Goal: Task Accomplishment & Management: Manage account settings

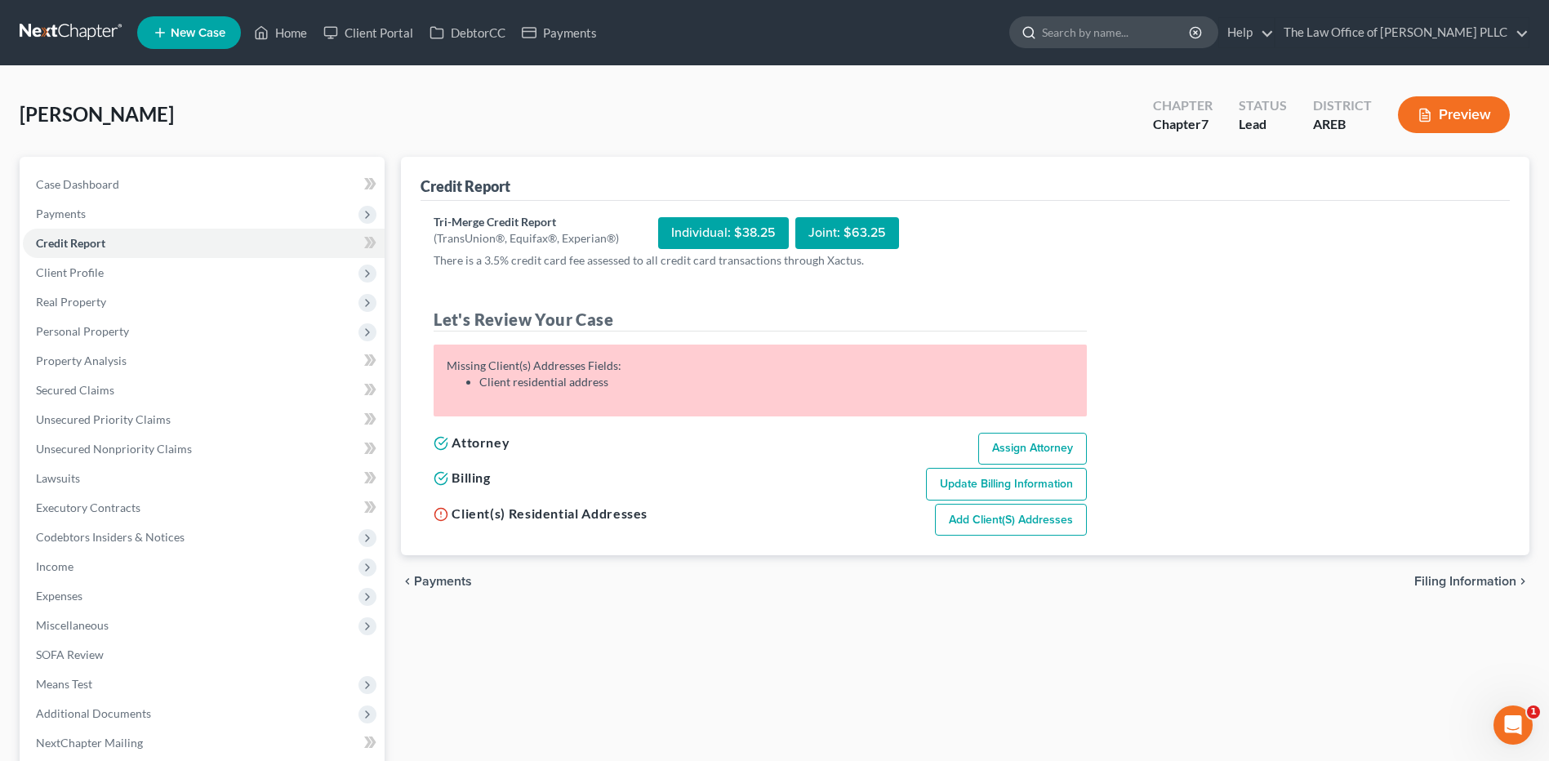
click at [1085, 33] on input "search" at bounding box center [1116, 32] width 149 height 30
click at [91, 273] on span "Client Profile" at bounding box center [70, 272] width 68 height 14
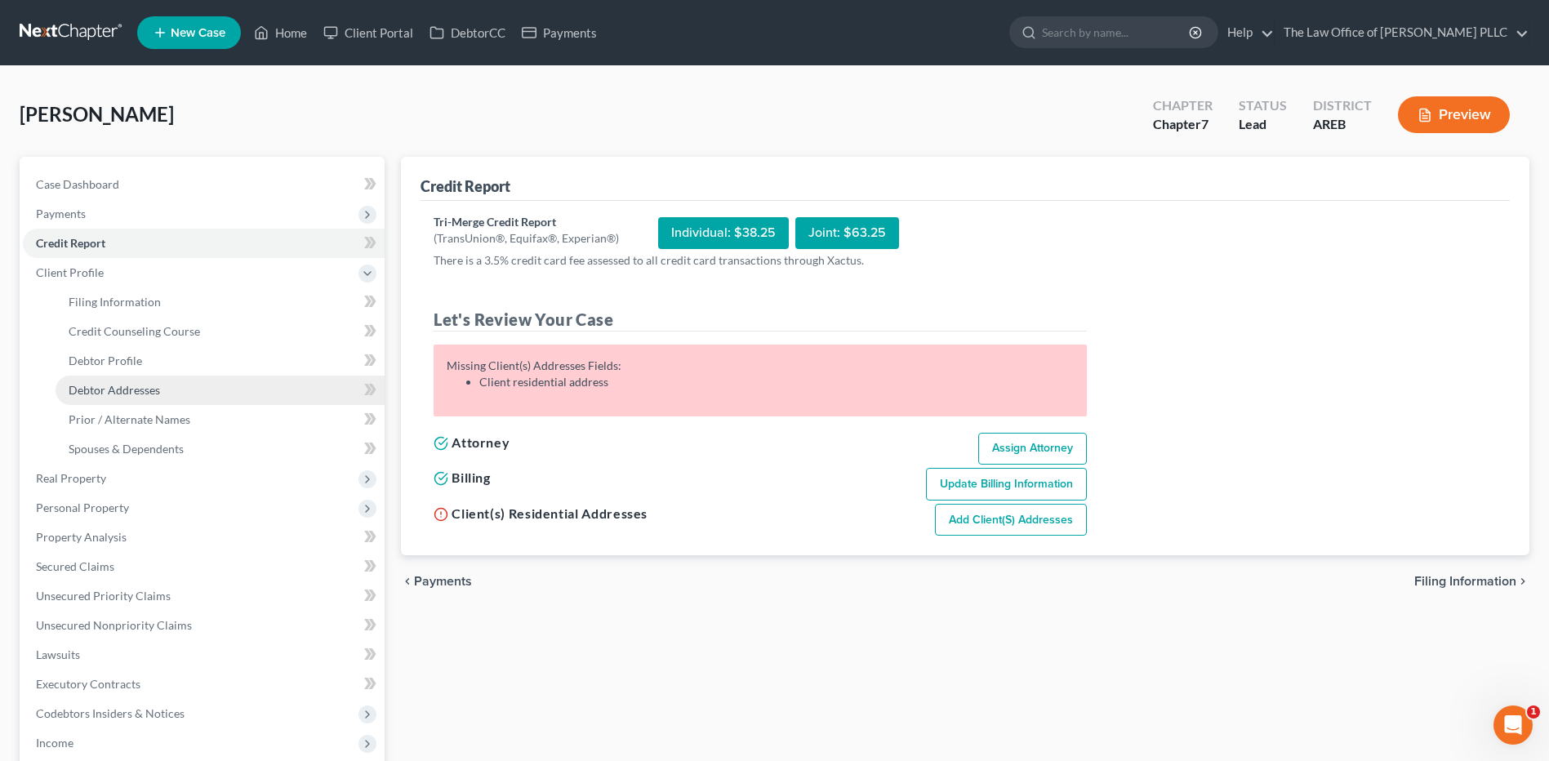
click at [109, 385] on span "Debtor Addresses" at bounding box center [114, 390] width 91 height 14
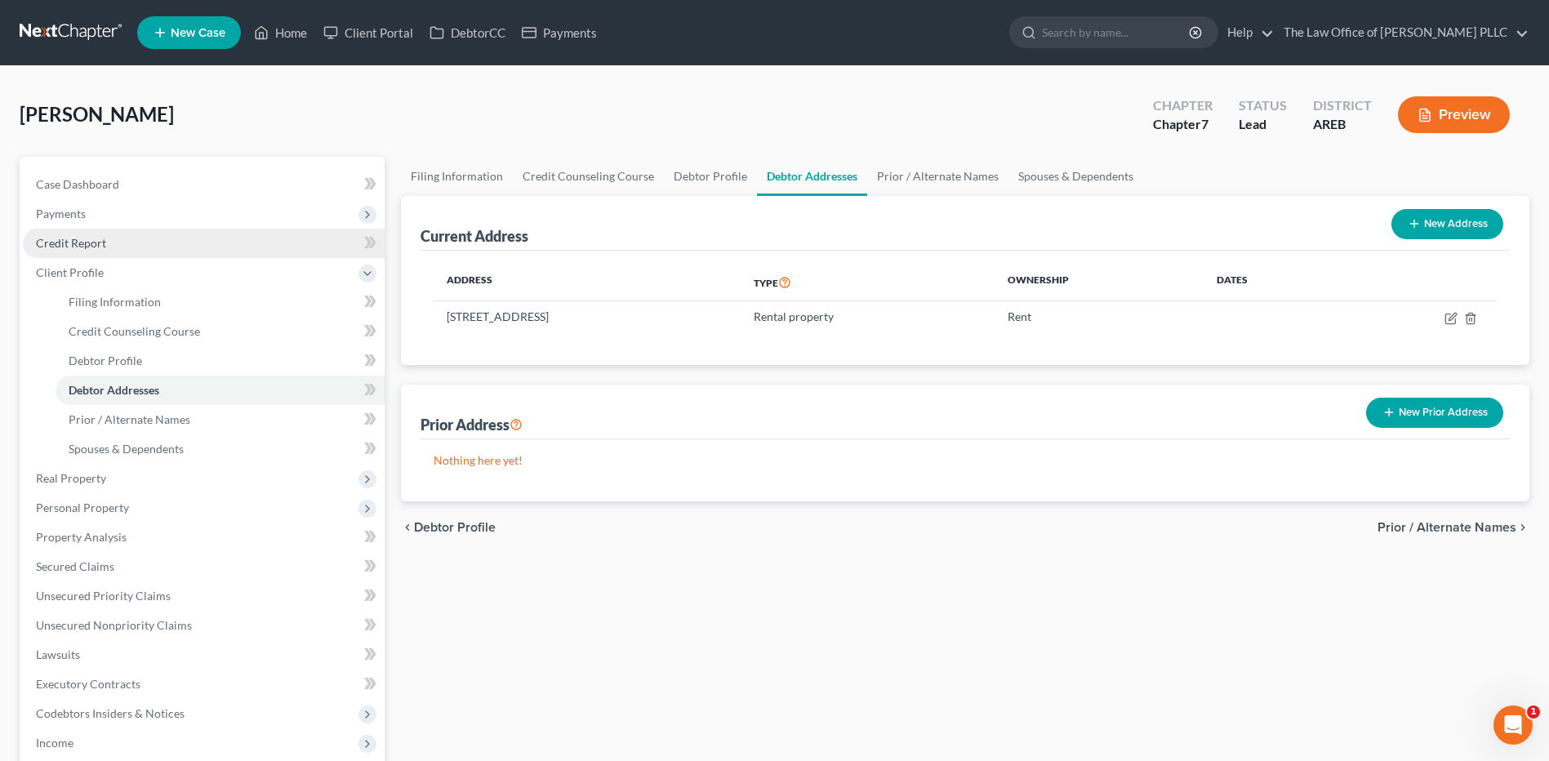
click at [68, 239] on span "Credit Report" at bounding box center [71, 243] width 70 height 14
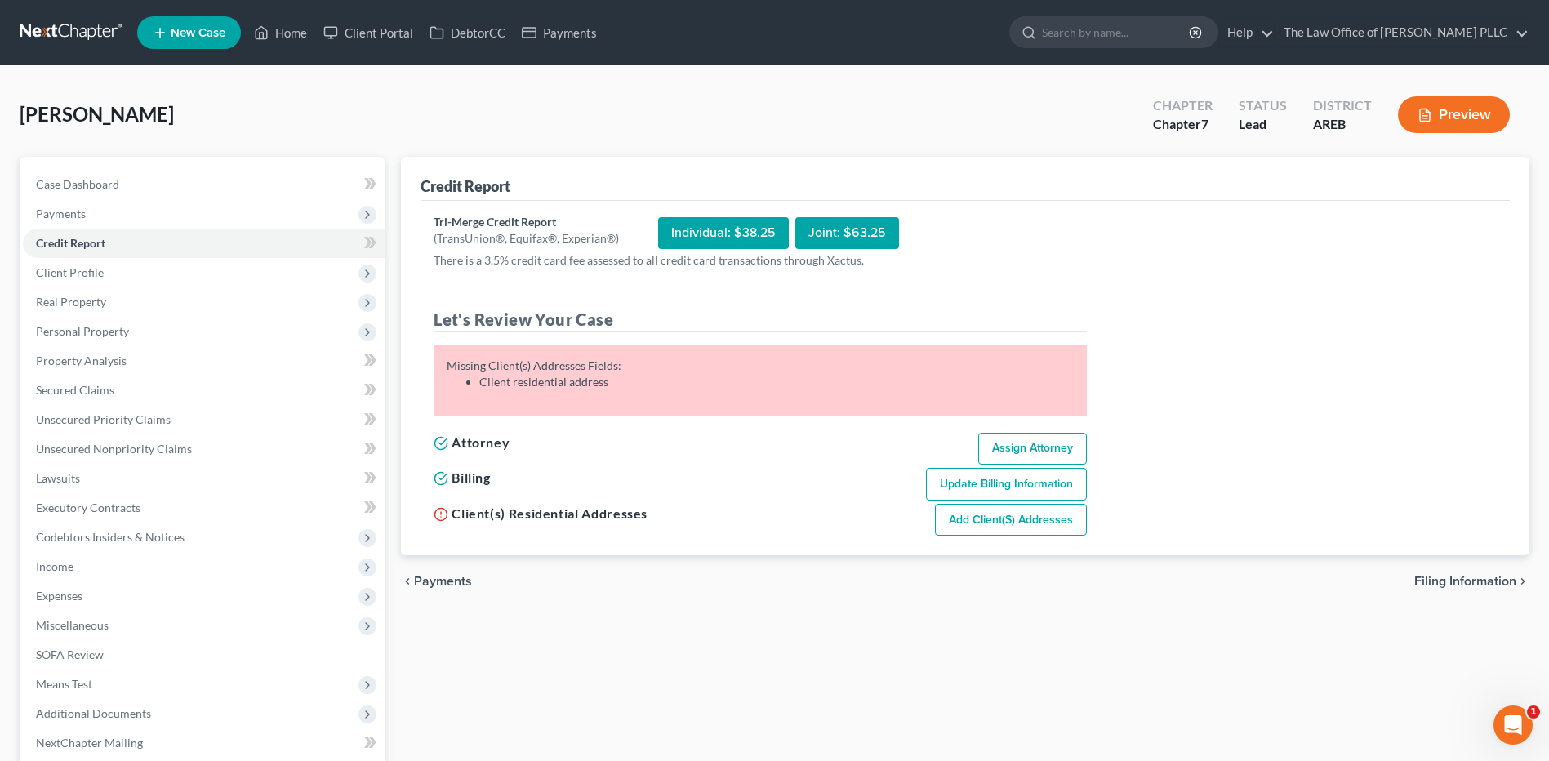
click at [551, 380] on li "Client residential address" at bounding box center [776, 382] width 594 height 16
click at [994, 527] on link "Add Client(s) Addresses" at bounding box center [1011, 520] width 152 height 33
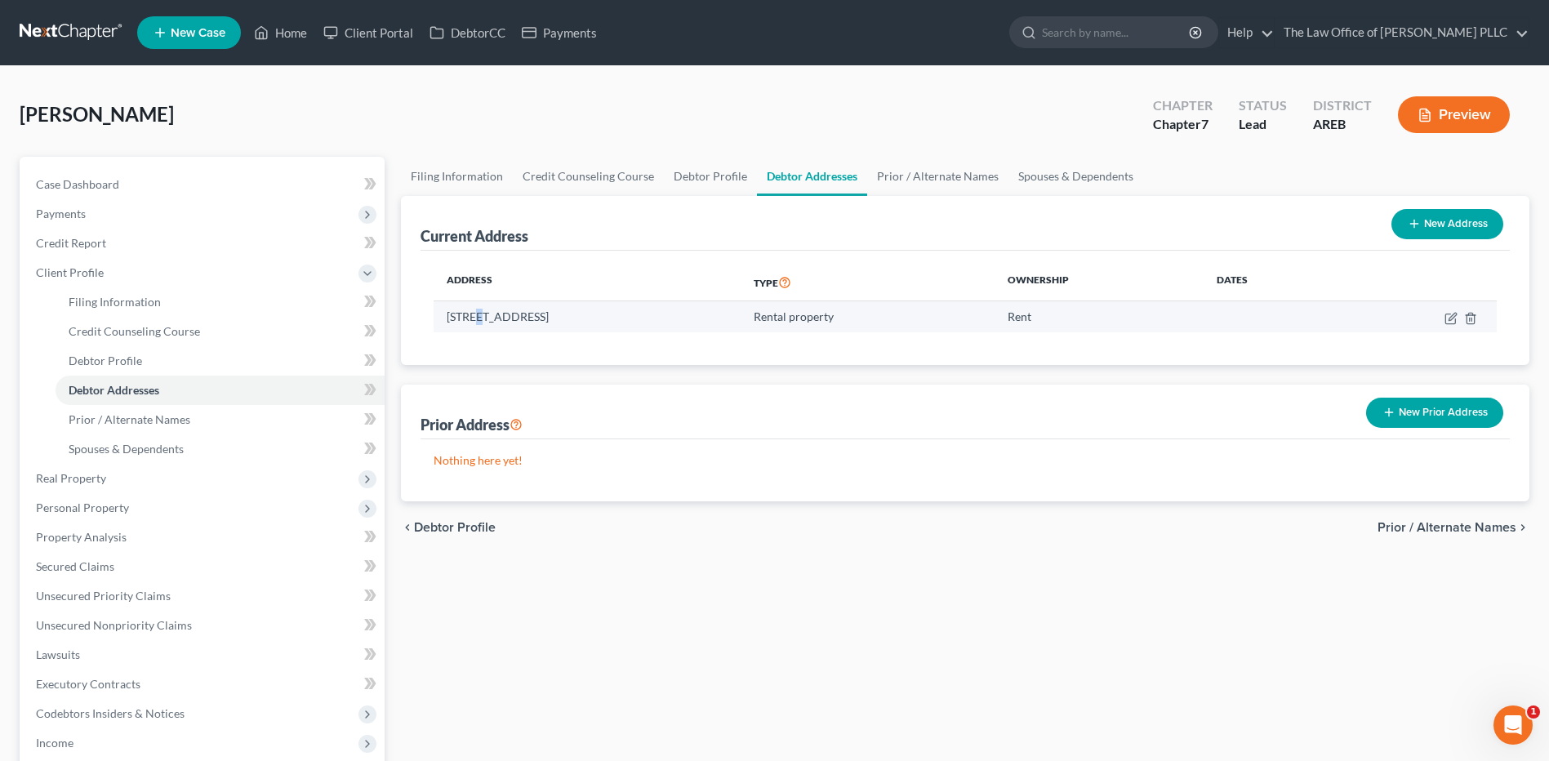
click at [482, 315] on td "[STREET_ADDRESS]" at bounding box center [587, 316] width 307 height 31
drag, startPoint x: 482, startPoint y: 315, endPoint x: 580, endPoint y: 335, distance: 99.9
click at [580, 335] on div "Address Type Ownership Dates 3502 West Capital Avenue, Little Rock, AR 72205 Re…" at bounding box center [965, 308] width 1089 height 114
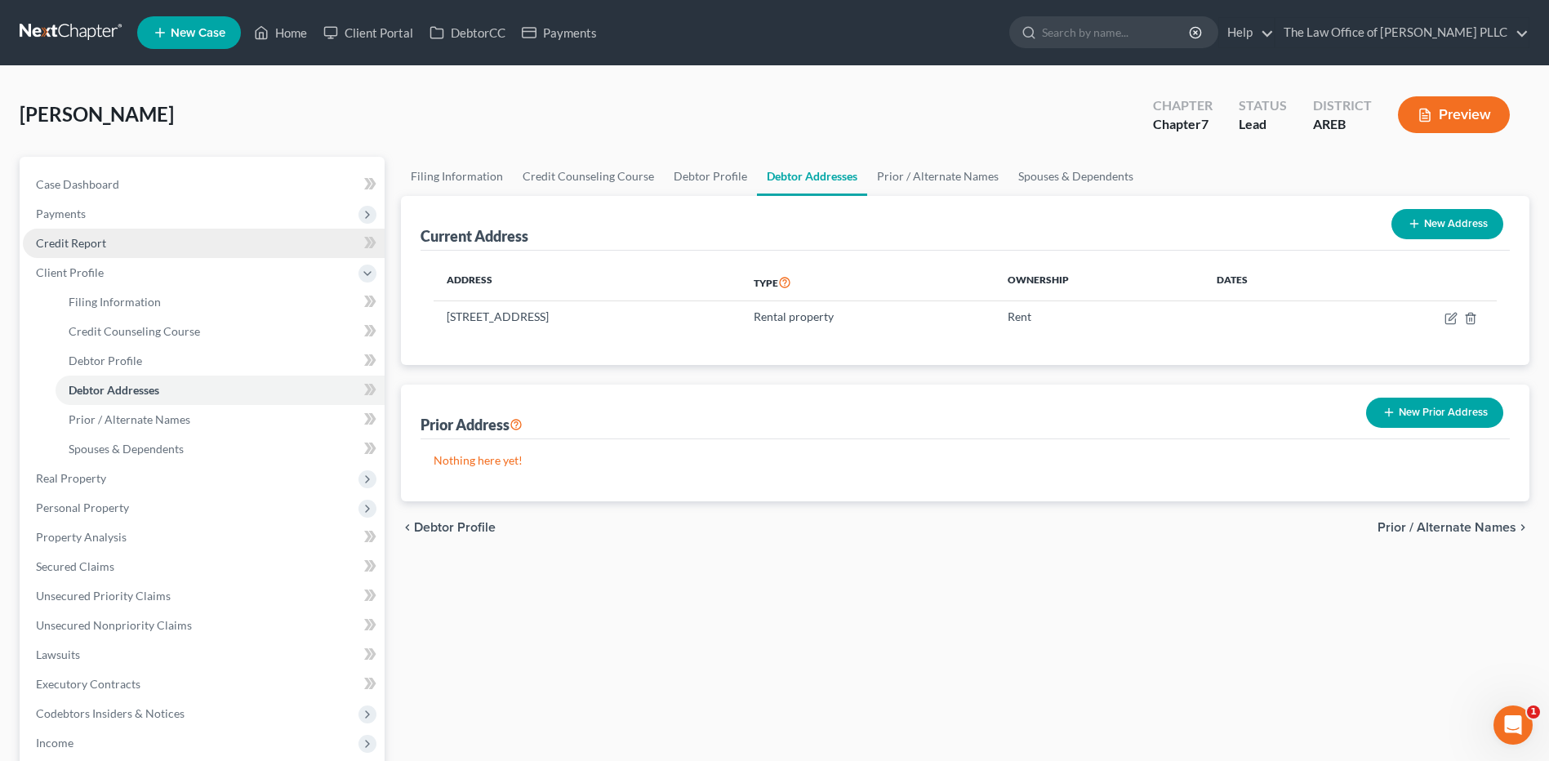
click at [104, 248] on span "Credit Report" at bounding box center [71, 243] width 70 height 14
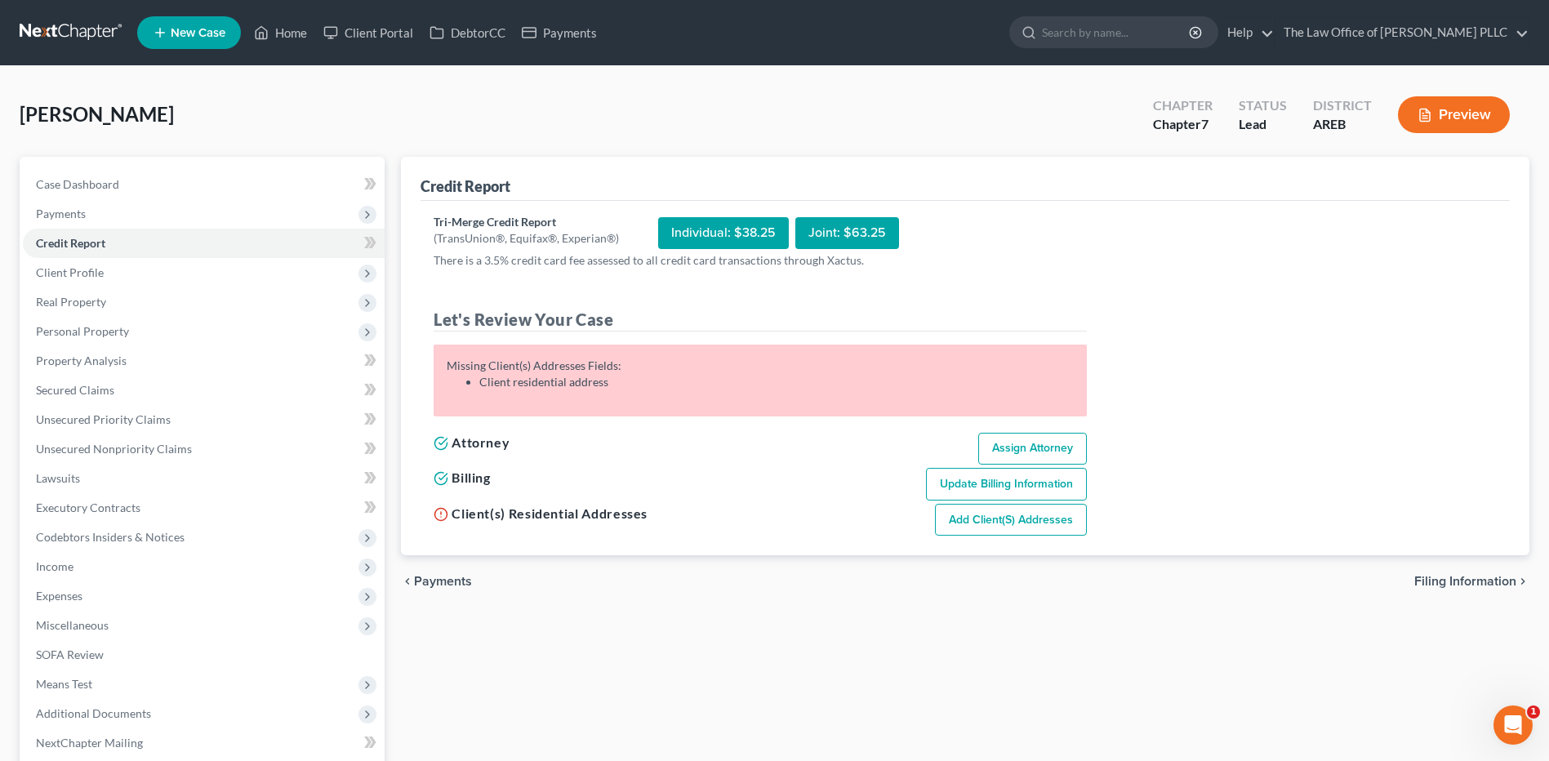
click at [1021, 522] on link "Add Client(s) Addresses" at bounding box center [1011, 520] width 152 height 33
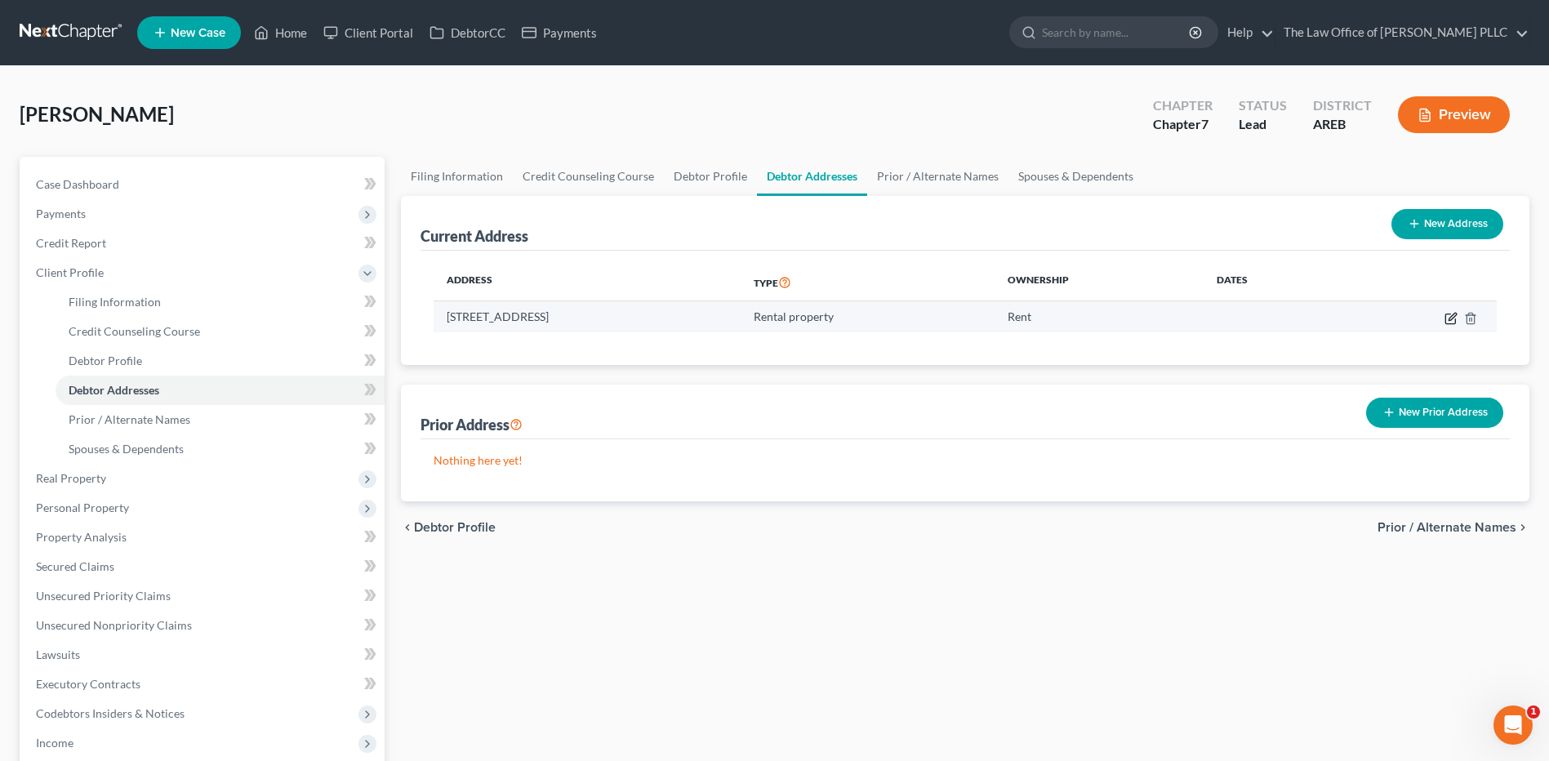
click at [1447, 324] on icon "button" at bounding box center [1451, 318] width 13 height 13
select select "2"
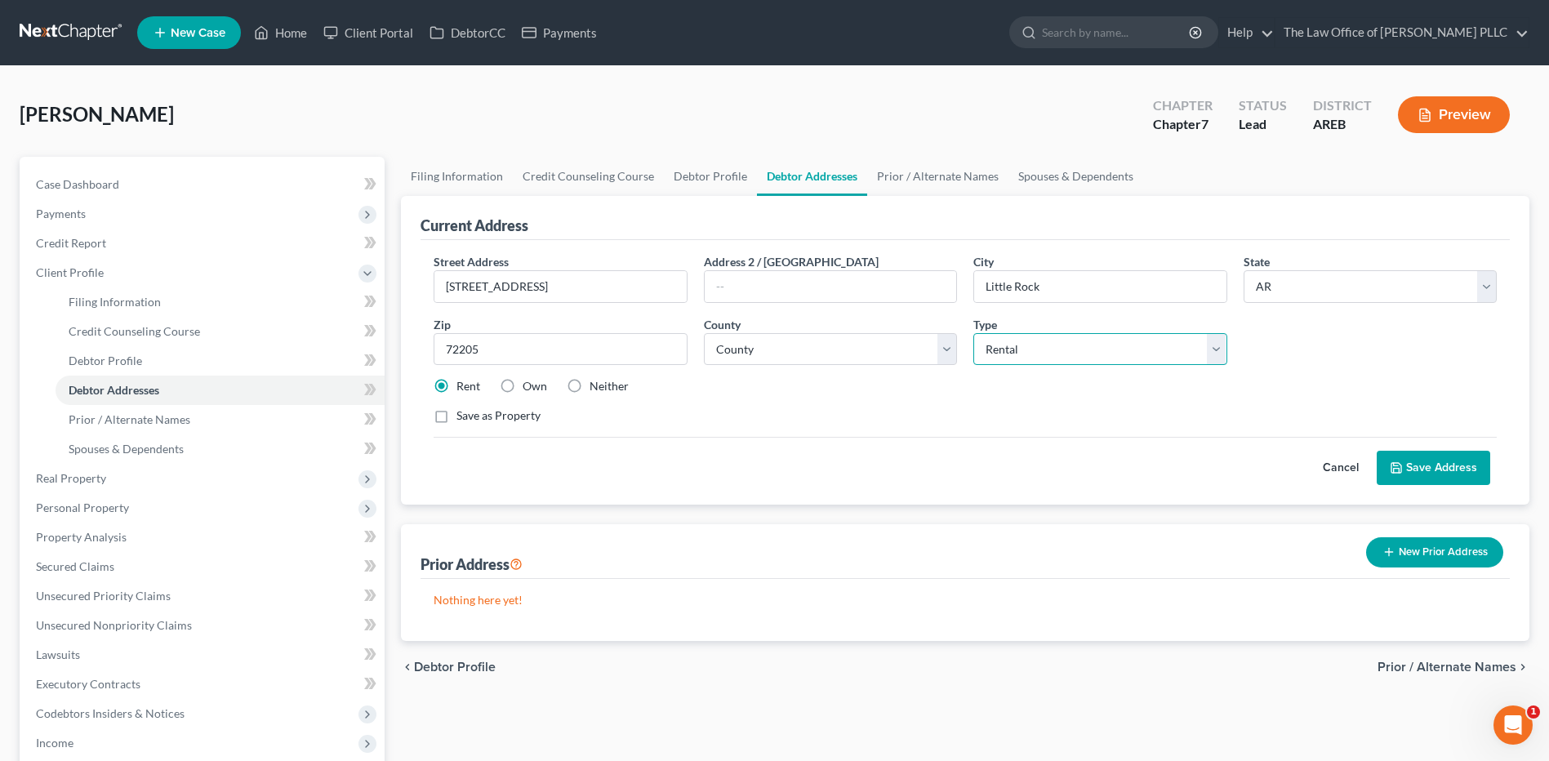
click at [1226, 348] on select "Select Residential Mailing Rental Business" at bounding box center [1099, 349] width 253 height 33
select select "0"
click at [973, 333] on select "Select Residential Mailing Rental Business" at bounding box center [1099, 349] width 253 height 33
click at [1442, 462] on button "Save Address" at bounding box center [1434, 468] width 114 height 34
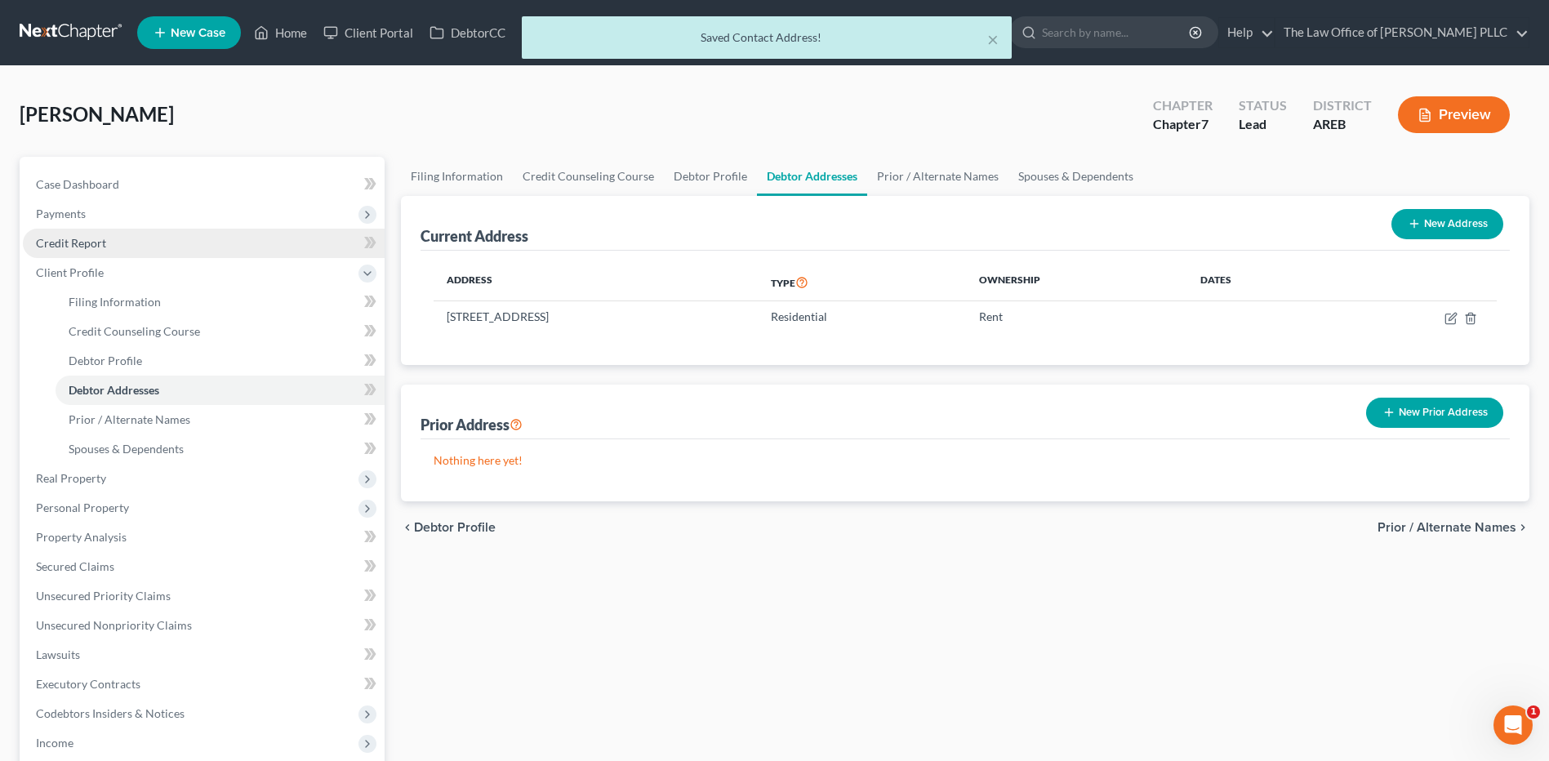
click at [60, 244] on span "Credit Report" at bounding box center [71, 243] width 70 height 14
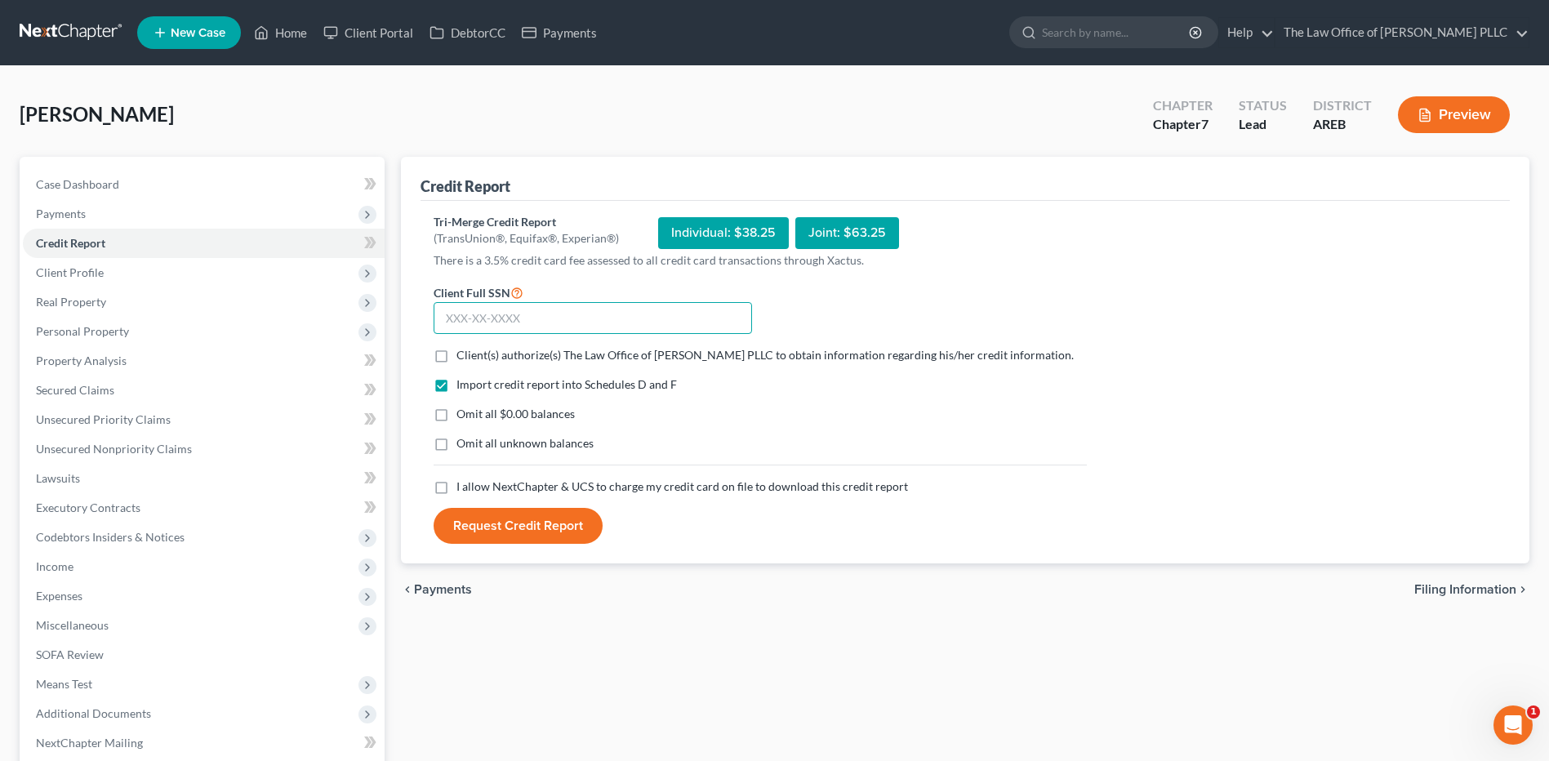
click at [540, 310] on input "text" at bounding box center [593, 318] width 318 height 33
click at [446, 315] on input "text" at bounding box center [593, 318] width 318 height 33
paste input "425-45-2844"
type input "425-45-2844"
click at [456, 351] on label "Client(s) authorize(s) The Law Office of [PERSON_NAME] PLLC to obtain informati…" at bounding box center [764, 355] width 617 height 16
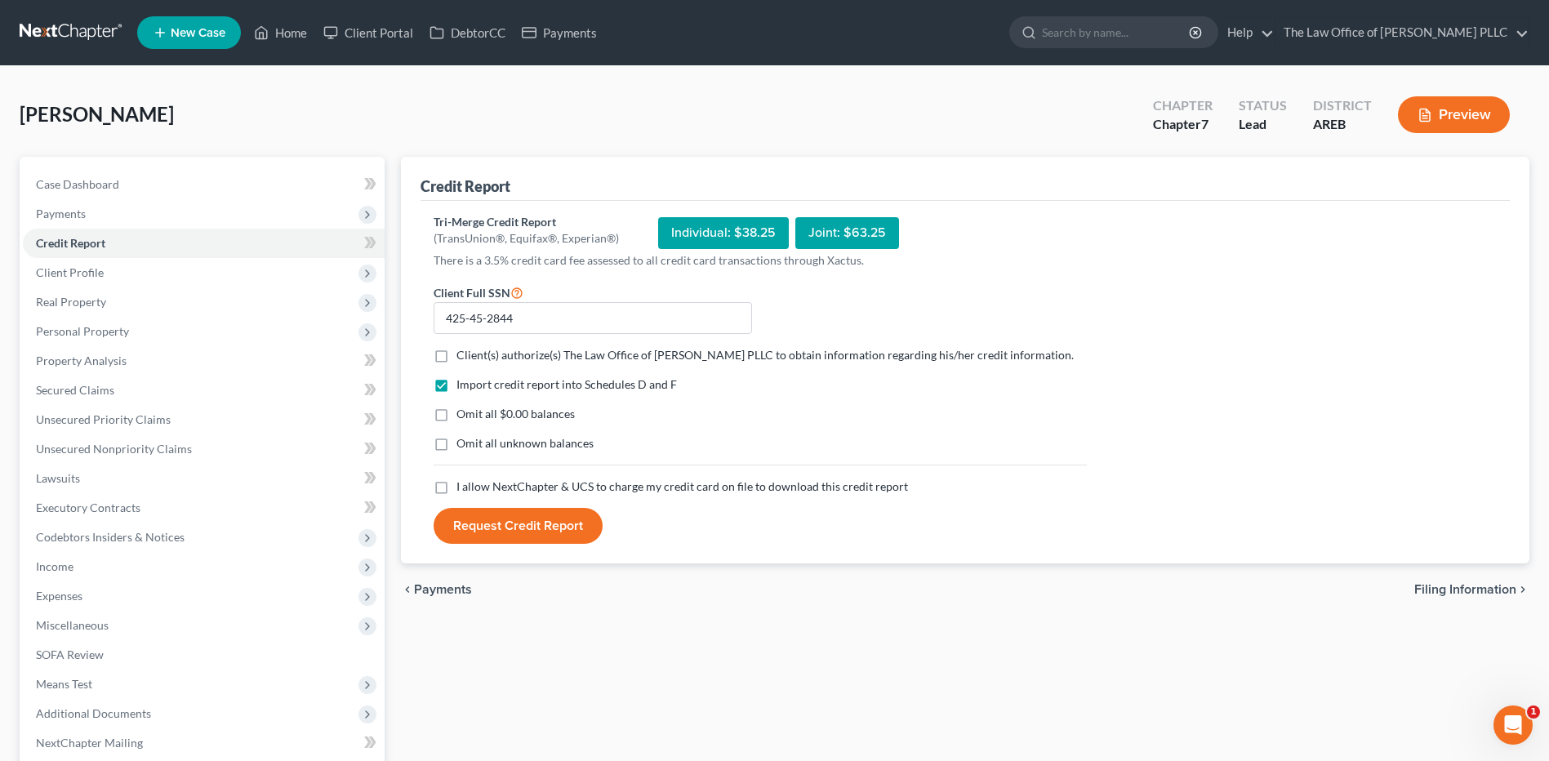
click at [463, 351] on input "Client(s) authorize(s) The Law Office of [PERSON_NAME] PLLC to obtain informati…" at bounding box center [468, 352] width 11 height 11
checkbox input "true"
click at [456, 485] on label "I allow NextChapter & UCS to charge my credit card on file to download this cre…" at bounding box center [682, 487] width 452 height 16
click at [463, 485] on input "I allow NextChapter & UCS to charge my credit card on file to download this cre…" at bounding box center [468, 484] width 11 height 11
checkbox input "true"
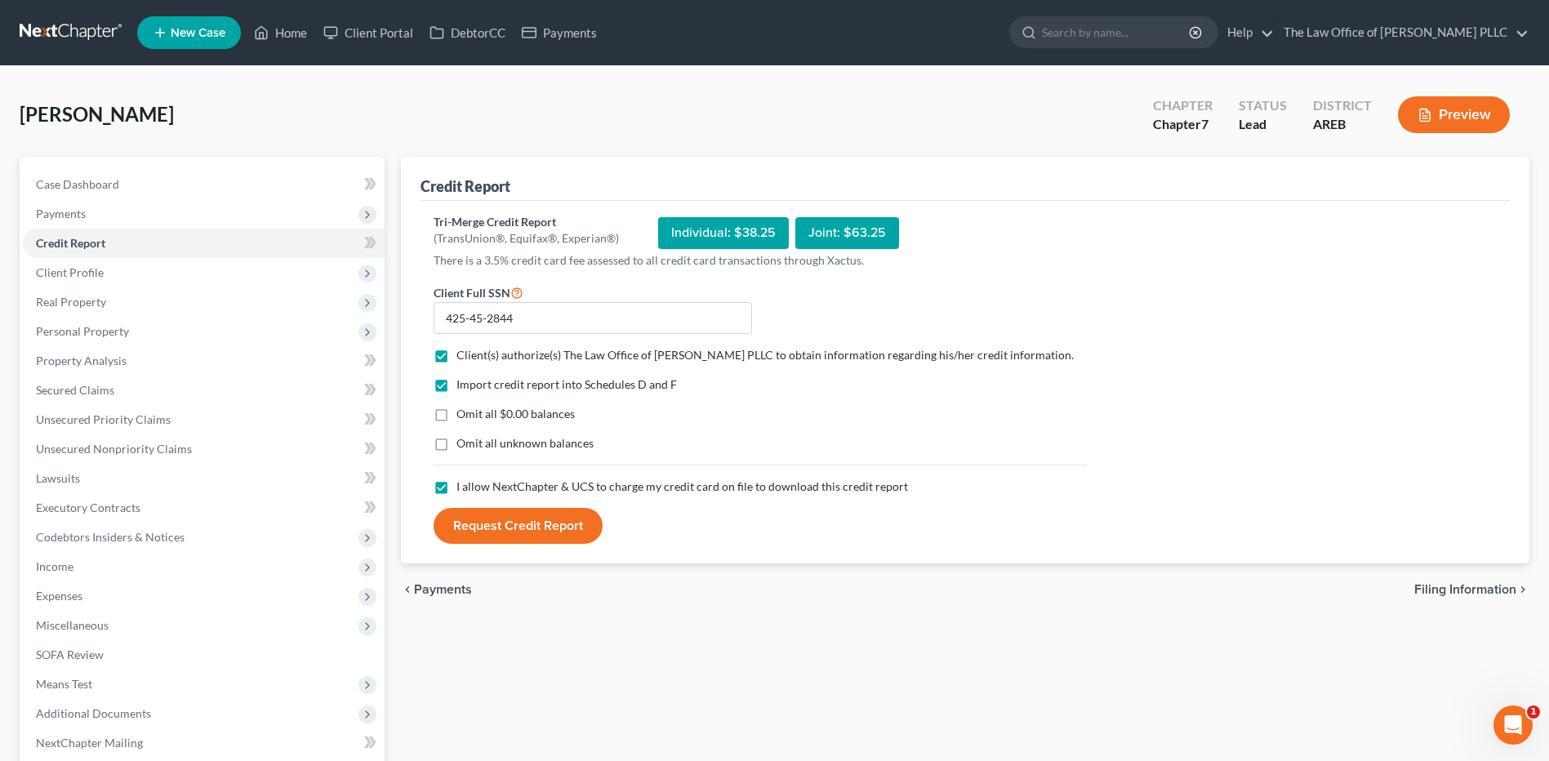
click at [479, 525] on button "Request Credit Report" at bounding box center [518, 526] width 169 height 36
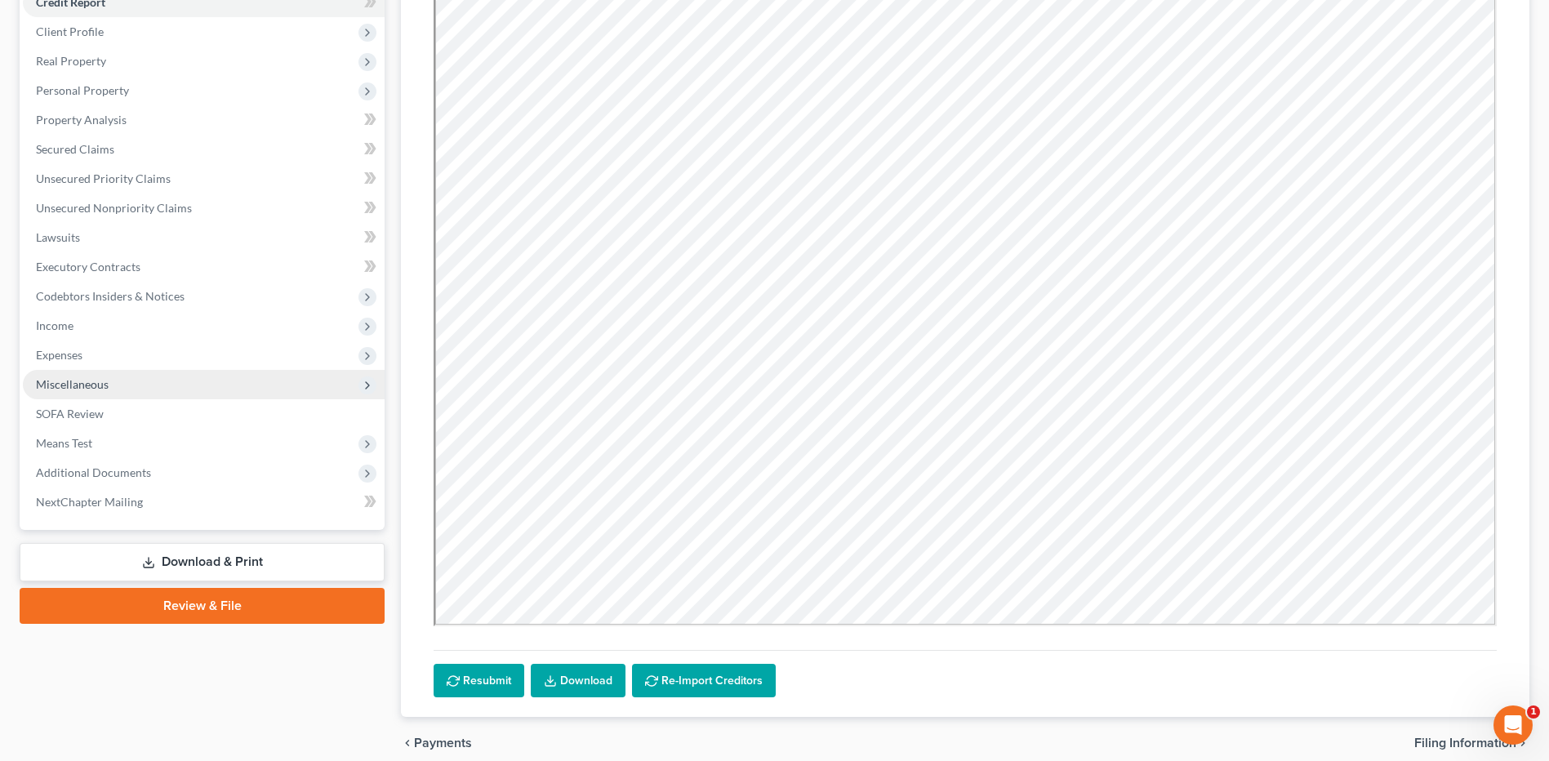
scroll to position [311, 0]
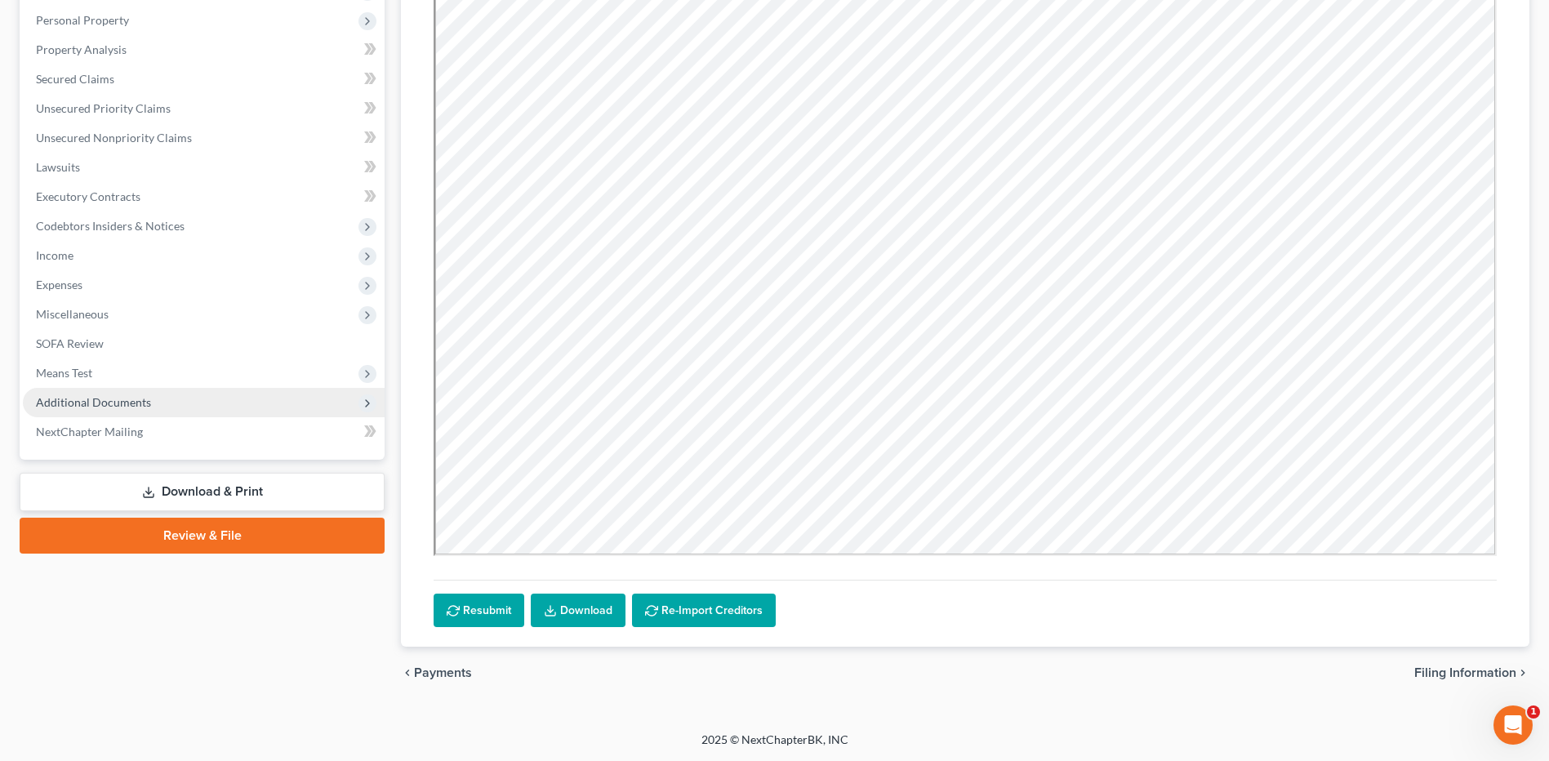
click at [103, 399] on span "Additional Documents" at bounding box center [93, 402] width 115 height 14
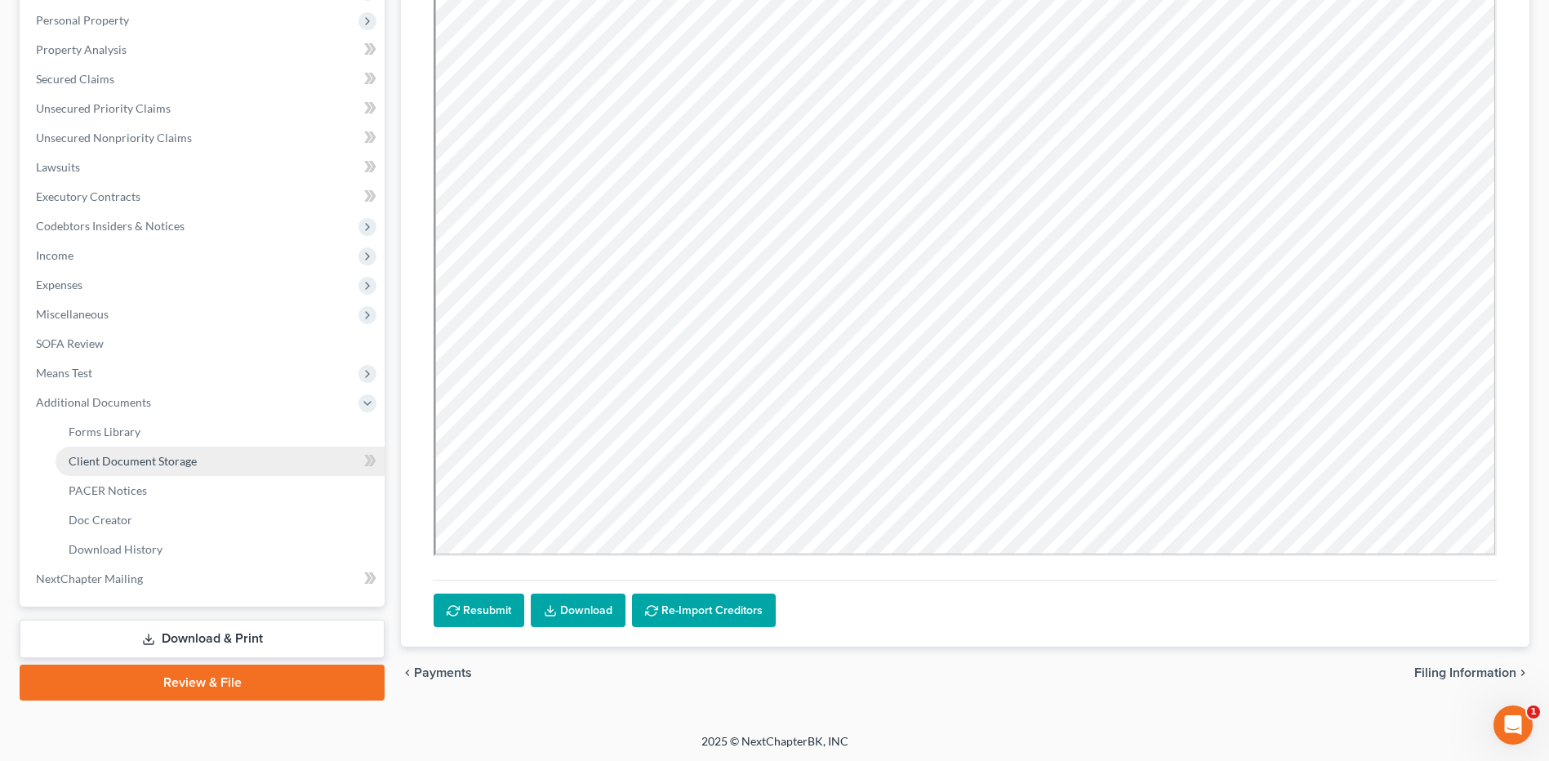
click at [153, 462] on span "Client Document Storage" at bounding box center [133, 461] width 128 height 14
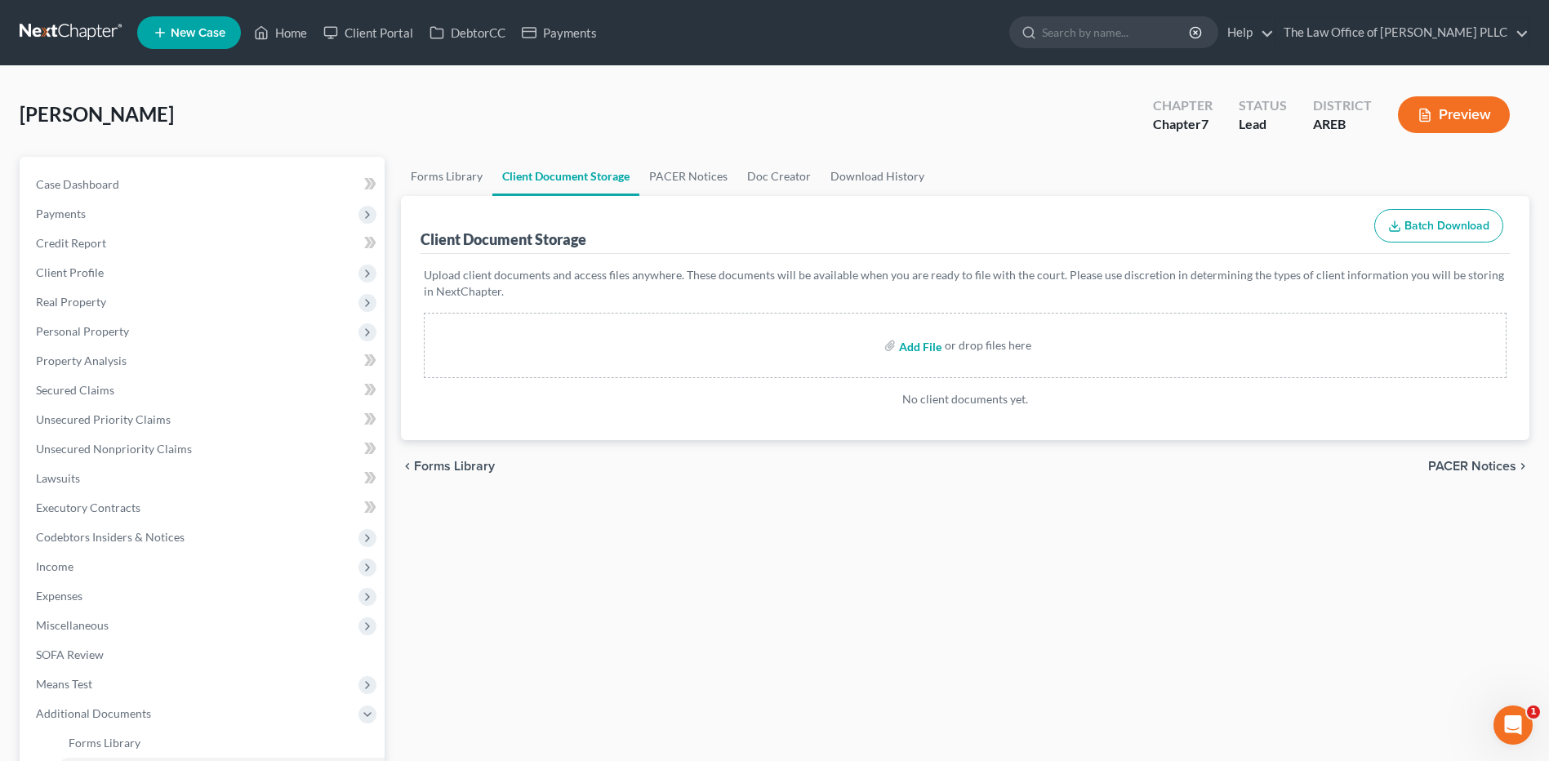
click at [929, 348] on input "file" at bounding box center [918, 345] width 39 height 29
type input "C:\fakepath\[PERSON_NAME] Credit Report.pdf"
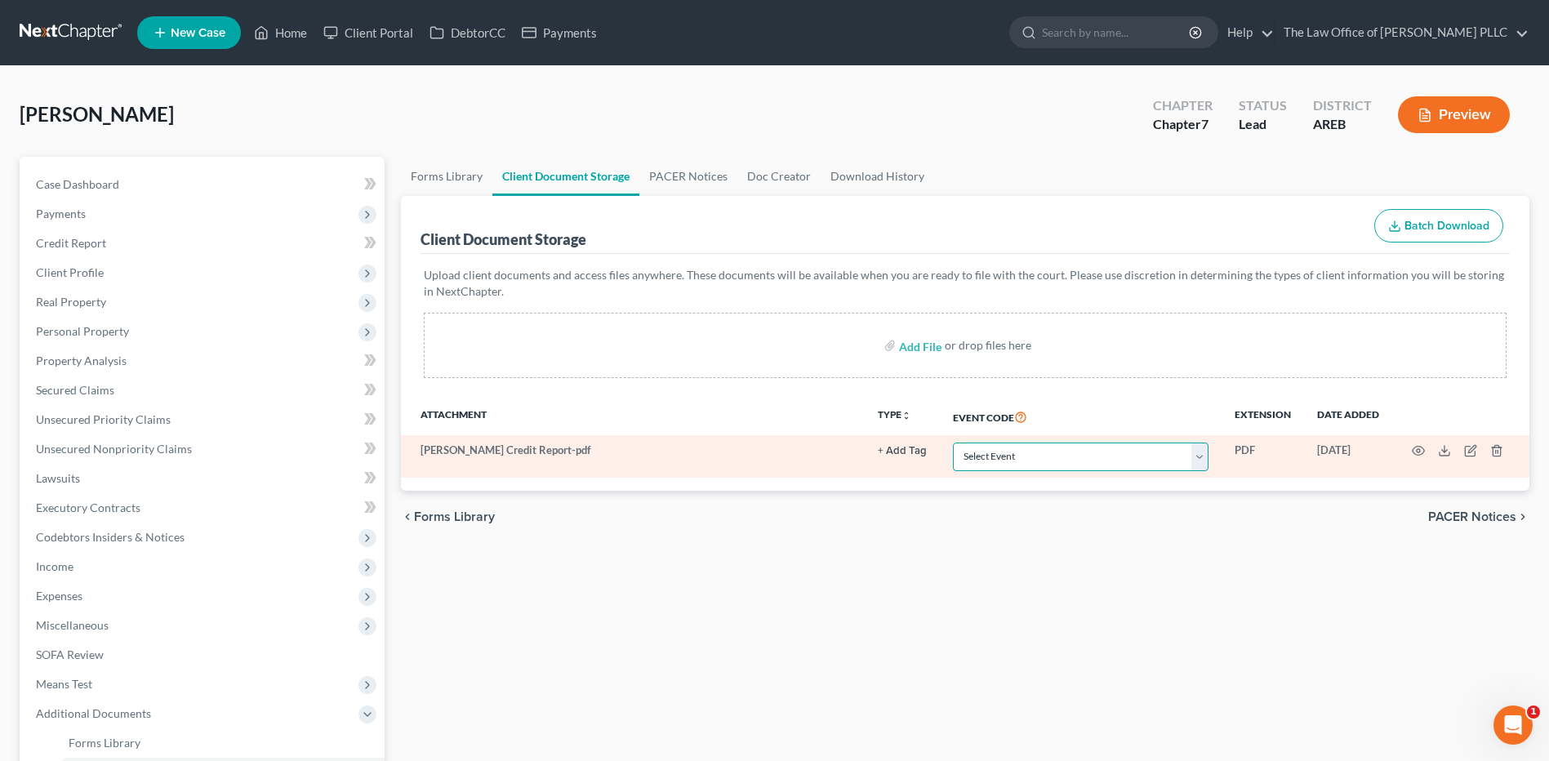
click at [982, 444] on select "Select Event Certificate of Credit Counseling - Debtor Certificate of Credit Co…" at bounding box center [1081, 457] width 256 height 29
click at [1042, 455] on select "Select Event Certificate of Credit Counseling - Debtor Certificate of Credit Co…" at bounding box center [1081, 457] width 256 height 29
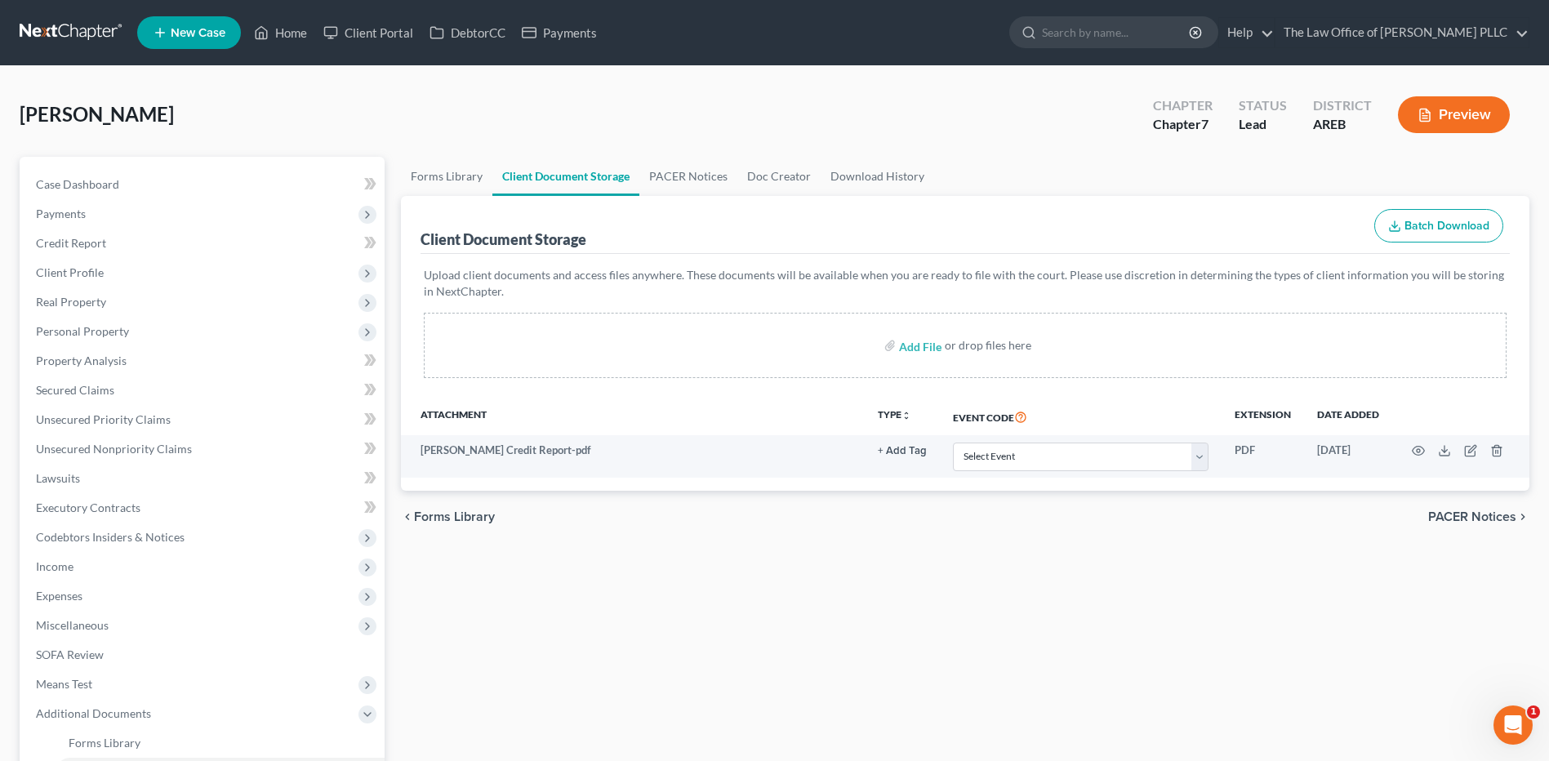
click at [506, 593] on div "Forms Library Client Document Storage PACER Notices Doc Creator Download Histor…" at bounding box center [965, 584] width 1145 height 855
click at [75, 189] on span "Case Dashboard" at bounding box center [77, 184] width 83 height 14
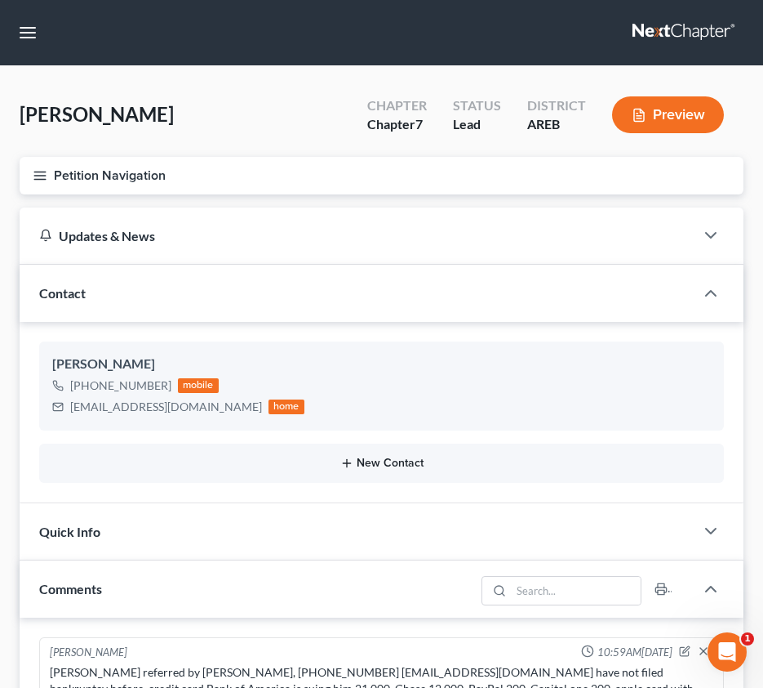
click at [243, 465] on button "New Contact" at bounding box center [381, 462] width 659 height 13
drag, startPoint x: 72, startPoint y: 407, endPoint x: 195, endPoint y: 407, distance: 123.3
click at [203, 412] on div "[EMAIL_ADDRESS][DOMAIN_NAME] home" at bounding box center [178, 406] width 252 height 21
copy div "[EMAIL_ADDRESS][DOMAIN_NAME]"
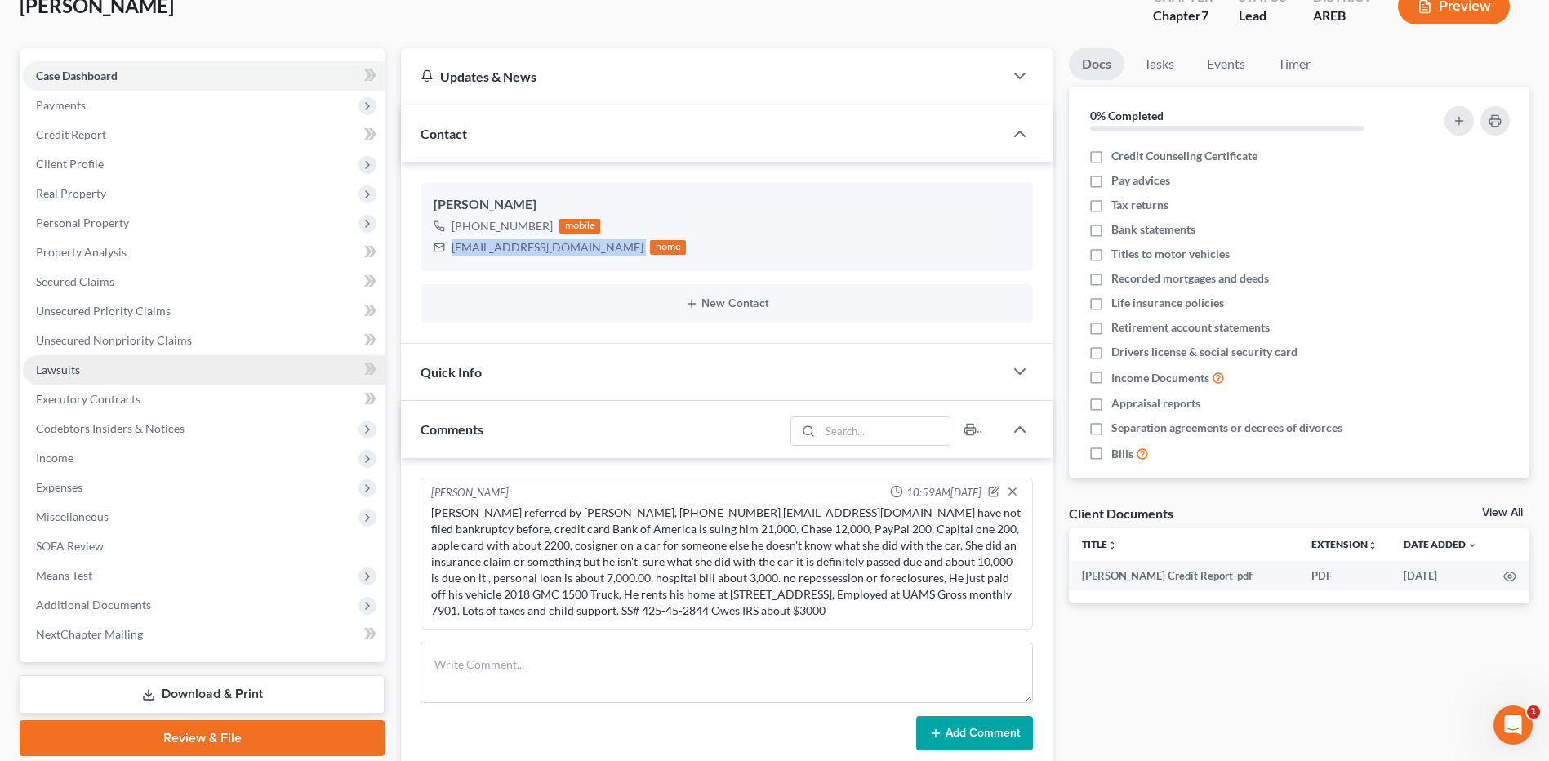
scroll to position [408, 0]
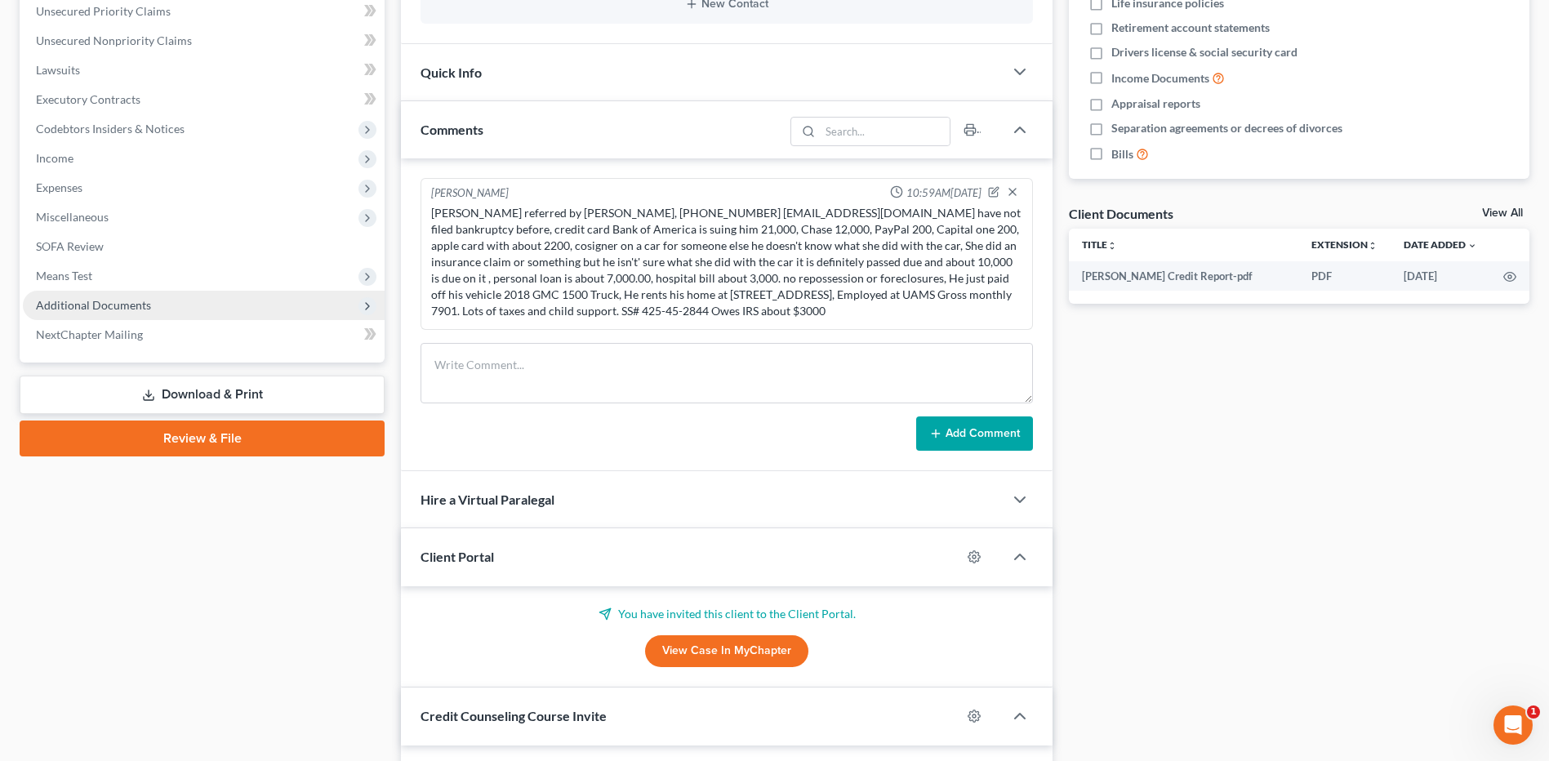
click at [125, 303] on span "Additional Documents" at bounding box center [93, 305] width 115 height 14
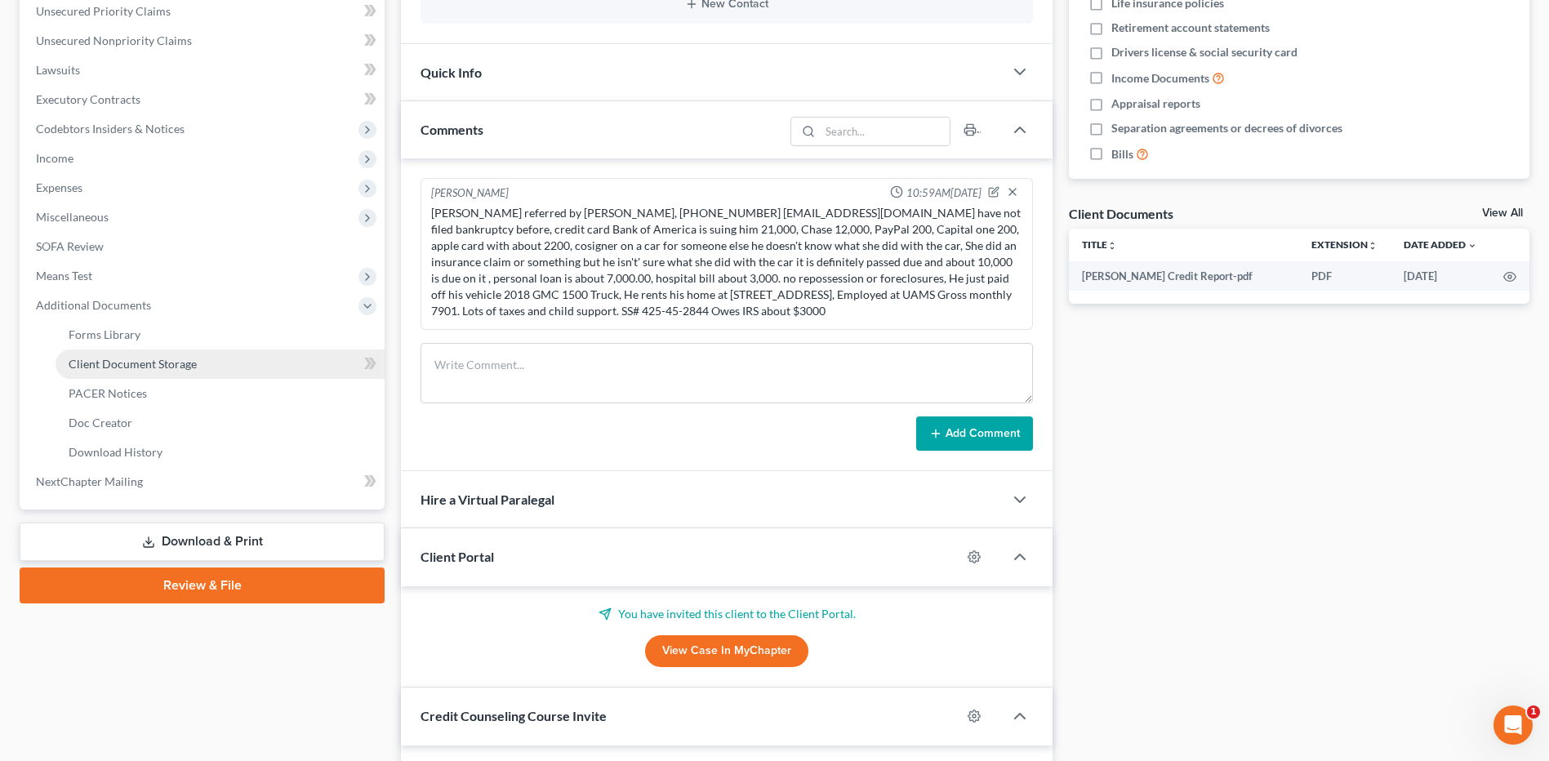
click at [130, 367] on span "Client Document Storage" at bounding box center [133, 364] width 128 height 14
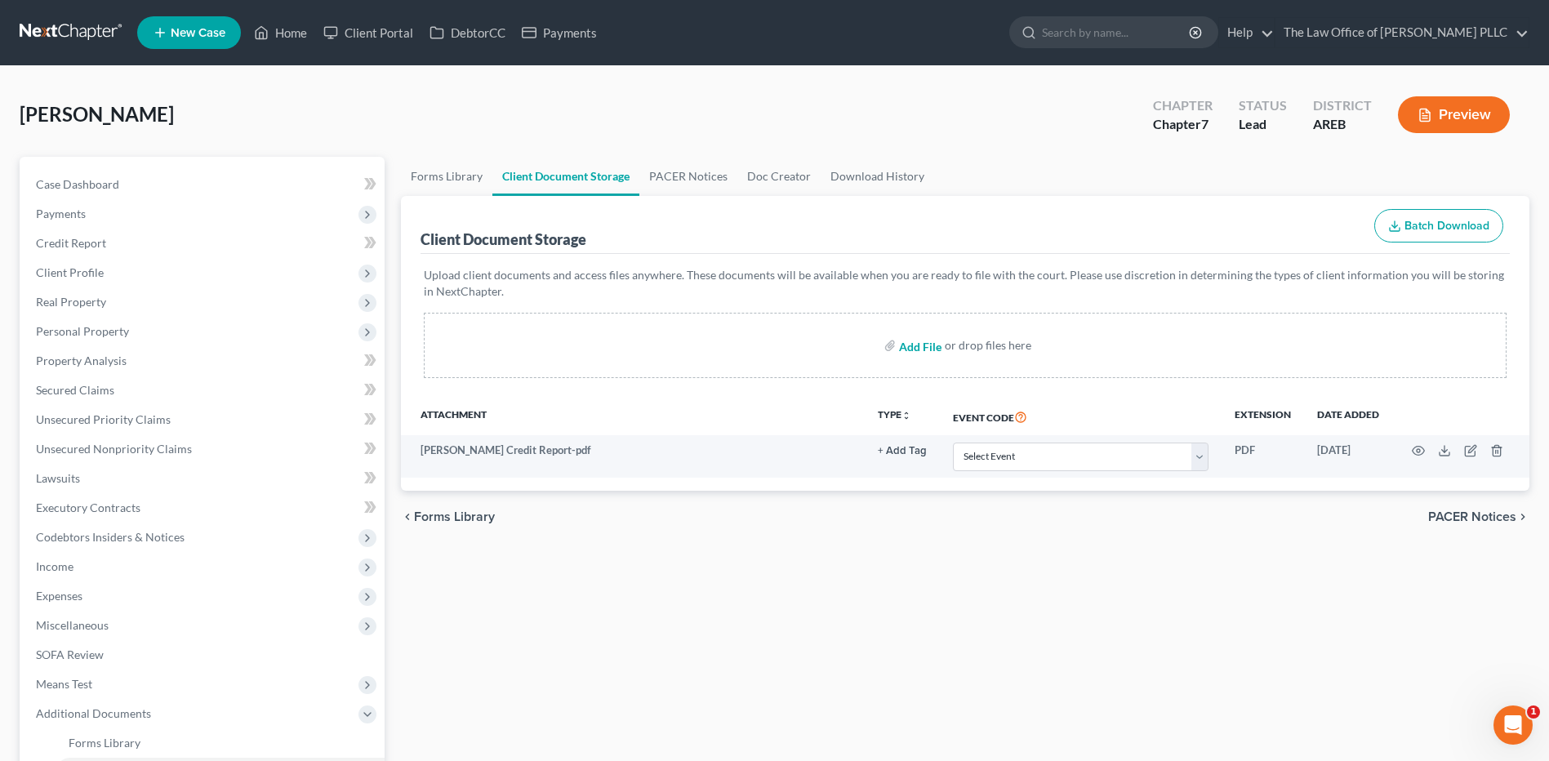
click at [919, 345] on input "file" at bounding box center [918, 345] width 39 height 29
type input "C:\fakepath\Bankruptcy - Pre-filing Agreement. ([PERSON_NAME]).pdf"
